Goal: Information Seeking & Learning: Check status

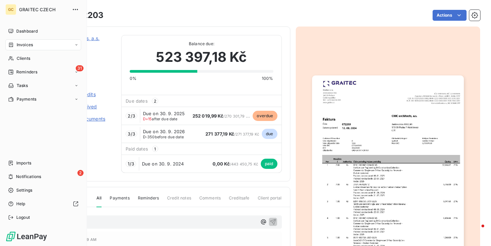
click at [19, 58] on span "Clients" at bounding box center [24, 58] width 14 height 6
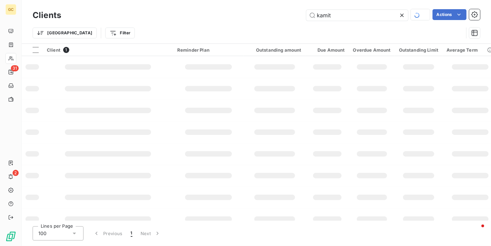
click at [400, 15] on icon at bounding box center [402, 15] width 7 height 7
click at [342, 12] on input "text" at bounding box center [357, 15] width 102 height 11
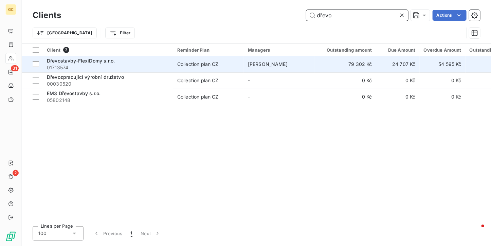
type input "dřevo"
click at [113, 70] on span "01713574" at bounding box center [108, 67] width 122 height 7
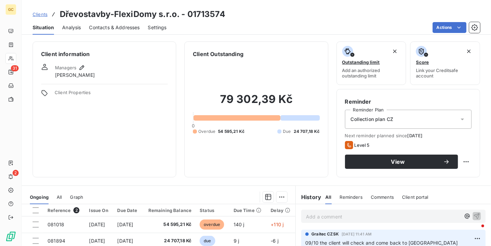
scroll to position [43, 0]
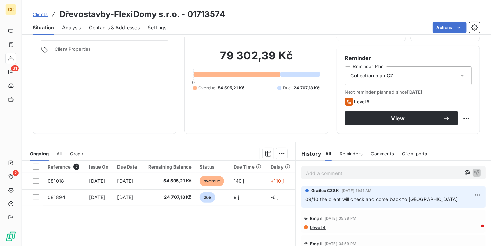
click at [122, 36] on div "Clients Dřevostavby-FlexiDomy s.r.o. - 01713574 Situation Analysis Contacts & A…" at bounding box center [256, 123] width 469 height 246
click at [118, 29] on span "Contacts & Addresses" at bounding box center [114, 27] width 51 height 7
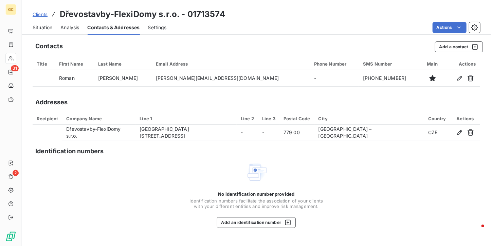
click at [55, 27] on div "Situation Analysis Contacts & Addresses Settings Actions" at bounding box center [256, 27] width 469 height 14
click at [52, 26] on span "Situation" at bounding box center [43, 27] width 20 height 7
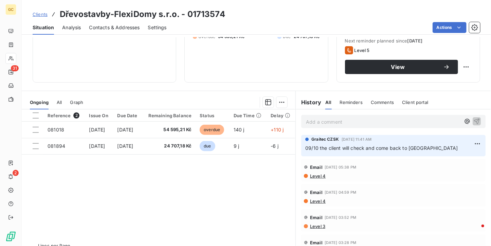
scroll to position [95, 0]
click at [118, 31] on div "Contacts & Addresses" at bounding box center [114, 27] width 51 height 14
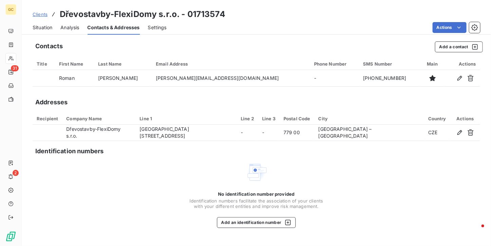
click at [47, 24] on span "Situation" at bounding box center [43, 27] width 20 height 7
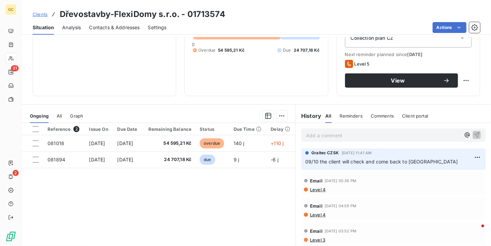
scroll to position [81, 0]
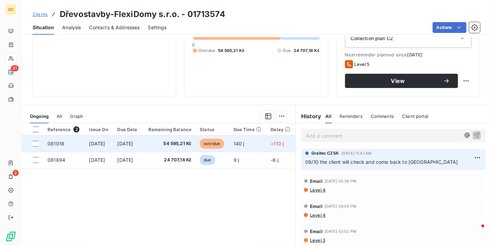
click at [183, 146] on span "54 595,21 Kč" at bounding box center [169, 143] width 45 height 7
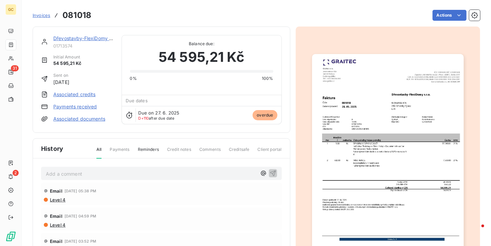
click at [366, 124] on img "button" at bounding box center [388, 161] width 152 height 214
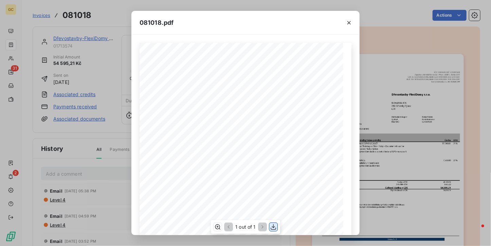
click at [273, 227] on icon "button" at bounding box center [273, 227] width 5 height 6
click at [348, 23] on icon "button" at bounding box center [349, 22] width 7 height 7
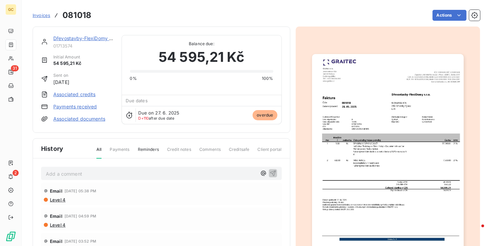
scroll to position [7, 0]
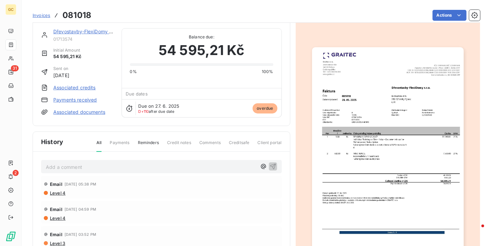
click at [81, 34] on link "Dřevostavby-FlexiDomy s.r.o." at bounding box center [86, 32] width 67 height 6
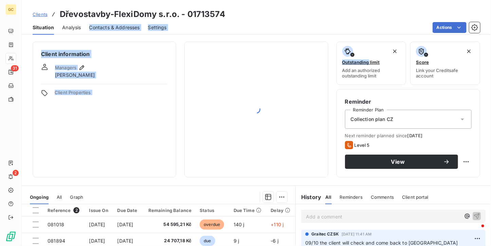
drag, startPoint x: 81, startPoint y: 34, endPoint x: 183, endPoint y: 132, distance: 141.9
click at [183, 132] on div "Clients Dřevostavby-FlexiDomy s.r.o. - 01713574 Situation Analysis Contacts & A…" at bounding box center [256, 123] width 469 height 246
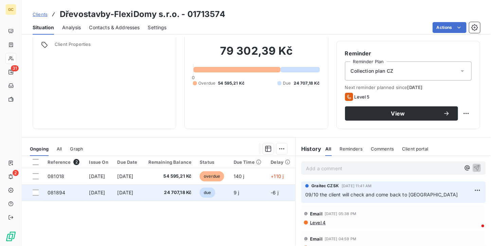
click at [192, 195] on span "24 707,18 Kč" at bounding box center [169, 192] width 45 height 7
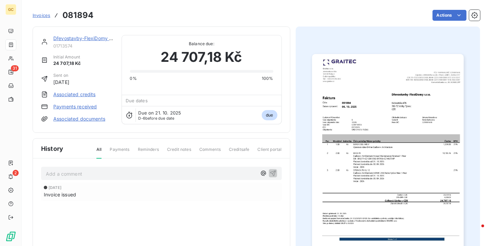
click at [95, 38] on link "Dřevostavby-FlexiDomy s.r.o." at bounding box center [86, 38] width 67 height 6
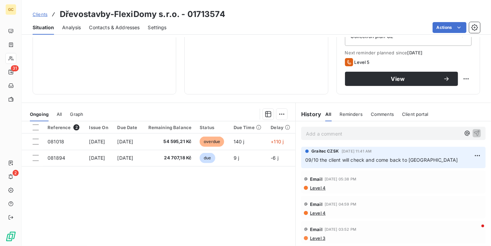
scroll to position [83, 0]
click at [109, 22] on div "Contacts & Addresses" at bounding box center [114, 27] width 51 height 14
